Goal: Task Accomplishment & Management: Manage account settings

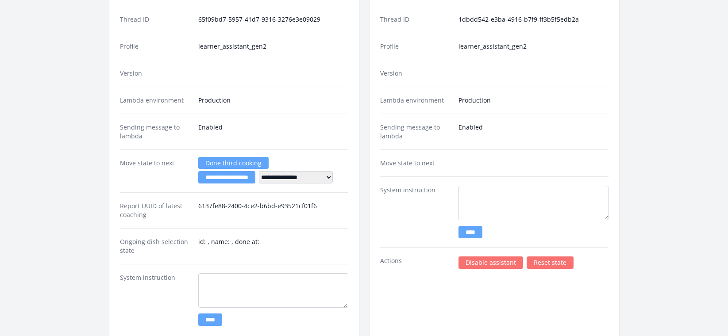
scroll to position [1271, 0]
click at [478, 262] on link "Disable assistant" at bounding box center [490, 262] width 65 height 12
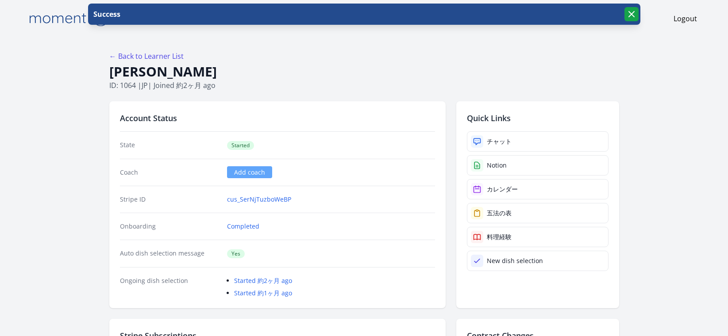
click at [629, 16] on icon "button" at bounding box center [631, 14] width 5 height 5
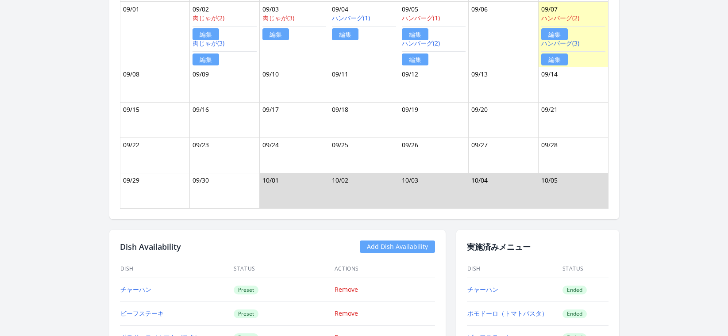
scroll to position [887, 0]
